Goal: Task Accomplishment & Management: Manage account settings

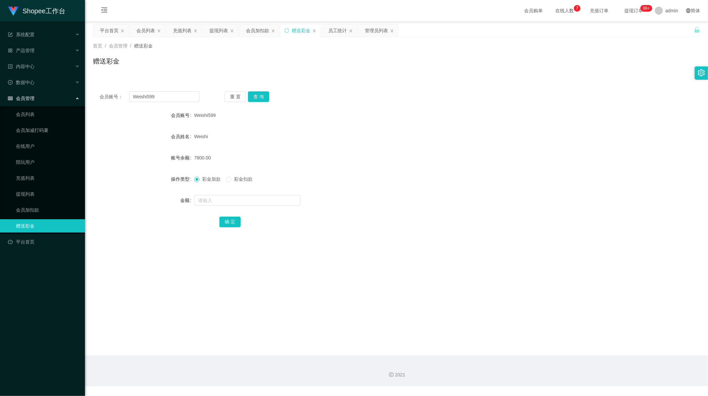
scroll to position [1, 0]
click at [154, 102] on div "会员账号： Weishi599 重 置 查 询 会员账号 Weishi599 会员姓名 Weishi 账号余额 7800.00 操作类型 彩金加款 彩金扣款 …" at bounding box center [396, 164] width 607 height 158
click at [154, 95] on input "Weishi599" at bounding box center [164, 96] width 71 height 11
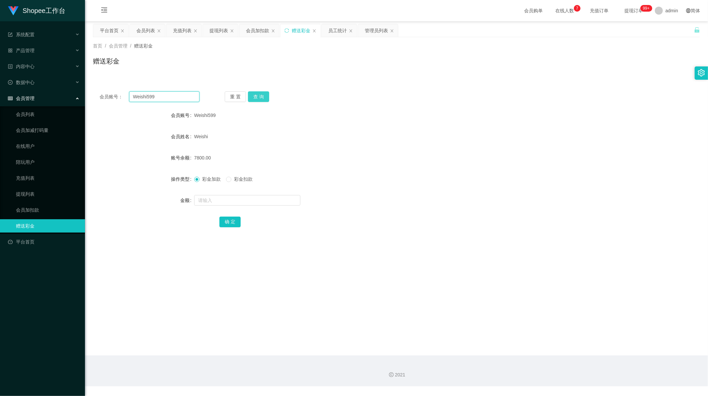
paste input "Steve1982"
type input "Steve1982"
click at [259, 94] on button "查 询" at bounding box center [258, 96] width 21 height 11
click at [213, 200] on input "text" at bounding box center [247, 200] width 106 height 11
type input "15"
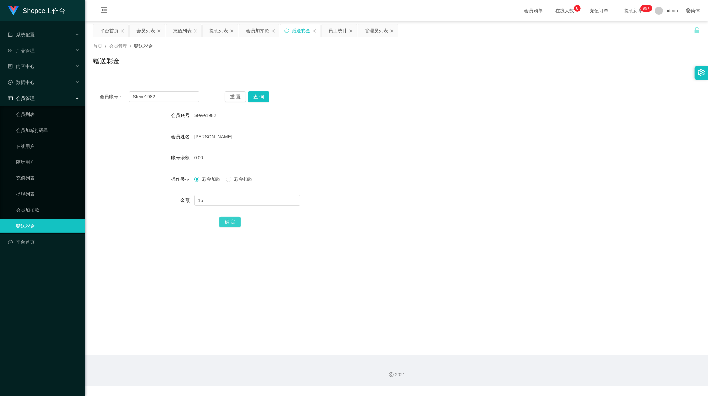
click at [232, 222] on button "确 定" at bounding box center [229, 221] width 21 height 11
